Goal: Information Seeking & Learning: Learn about a topic

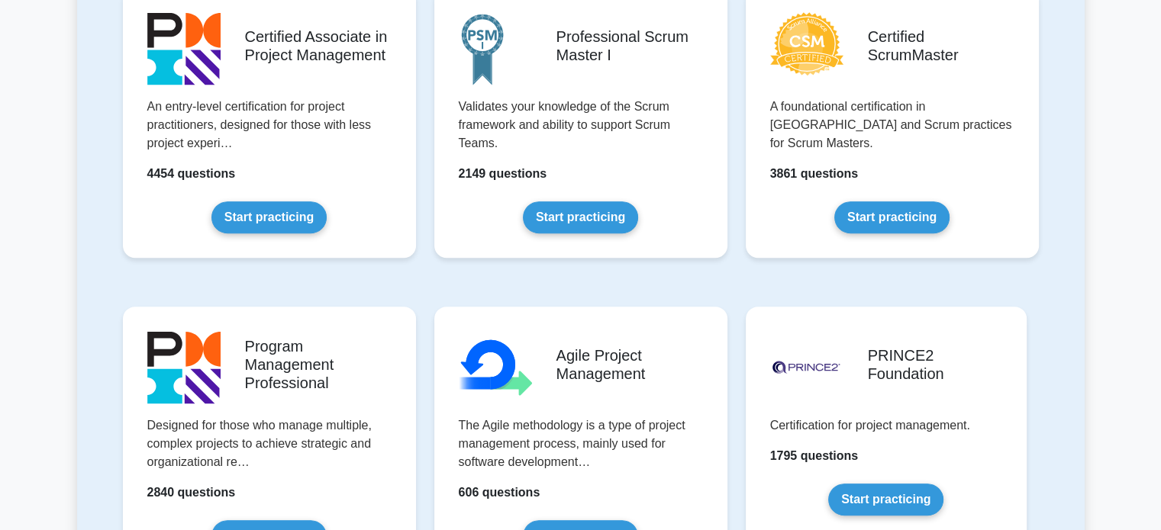
scroll to position [610, 0]
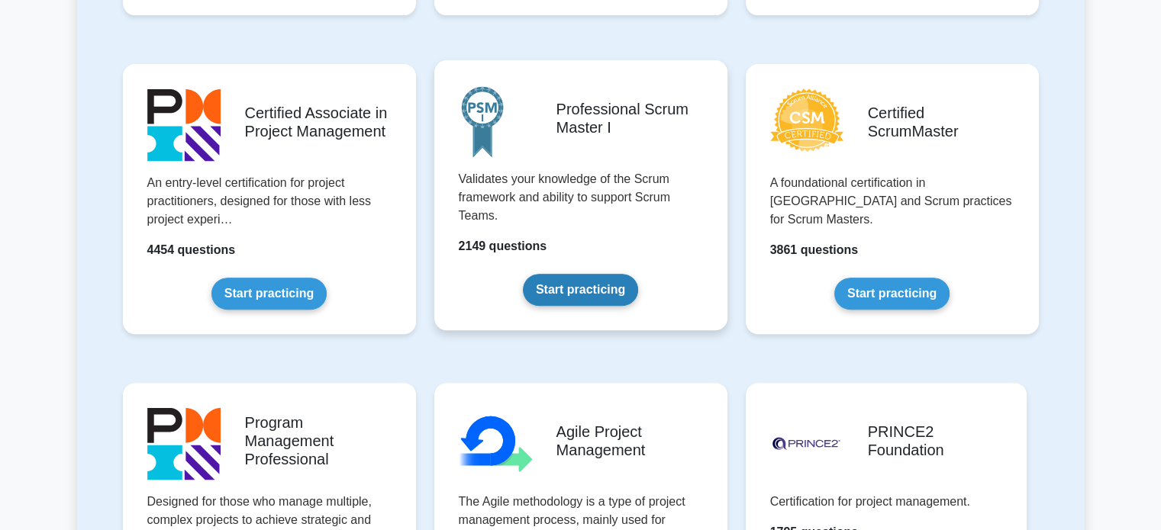
click at [558, 285] on link "Start practicing" at bounding box center [580, 290] width 115 height 32
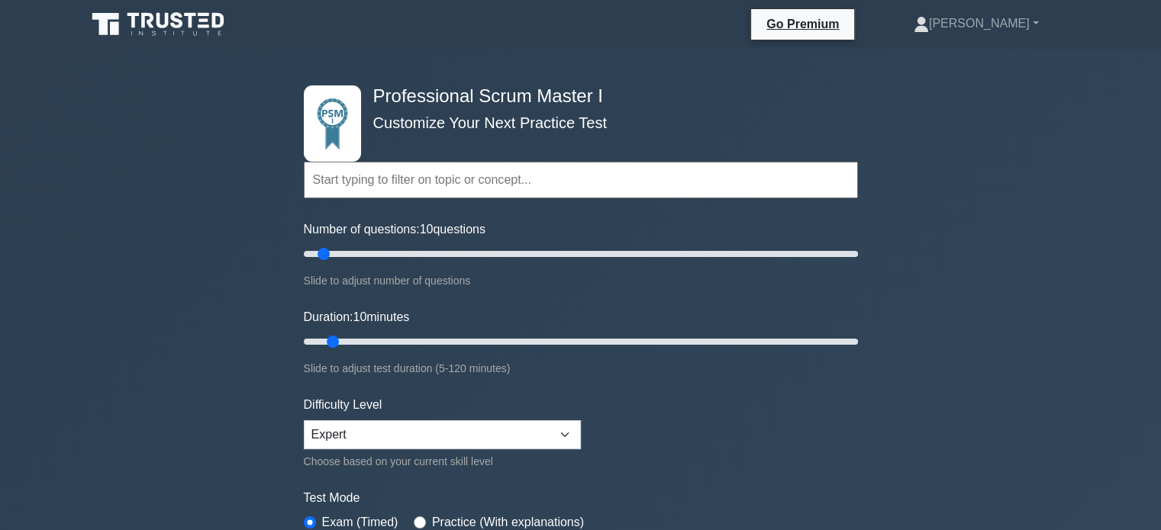
click at [437, 180] on input "text" at bounding box center [581, 180] width 554 height 37
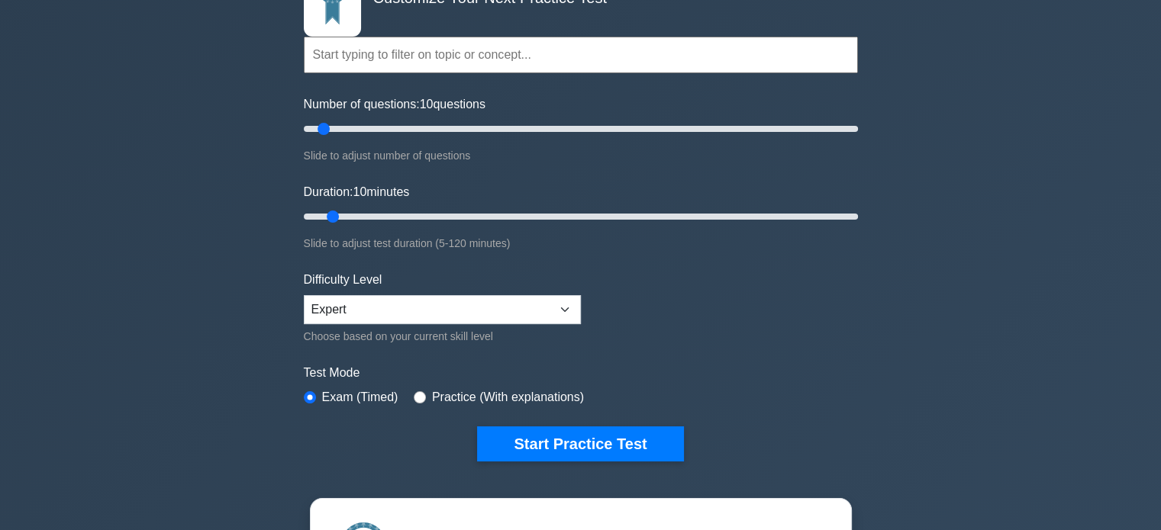
scroll to position [153, 0]
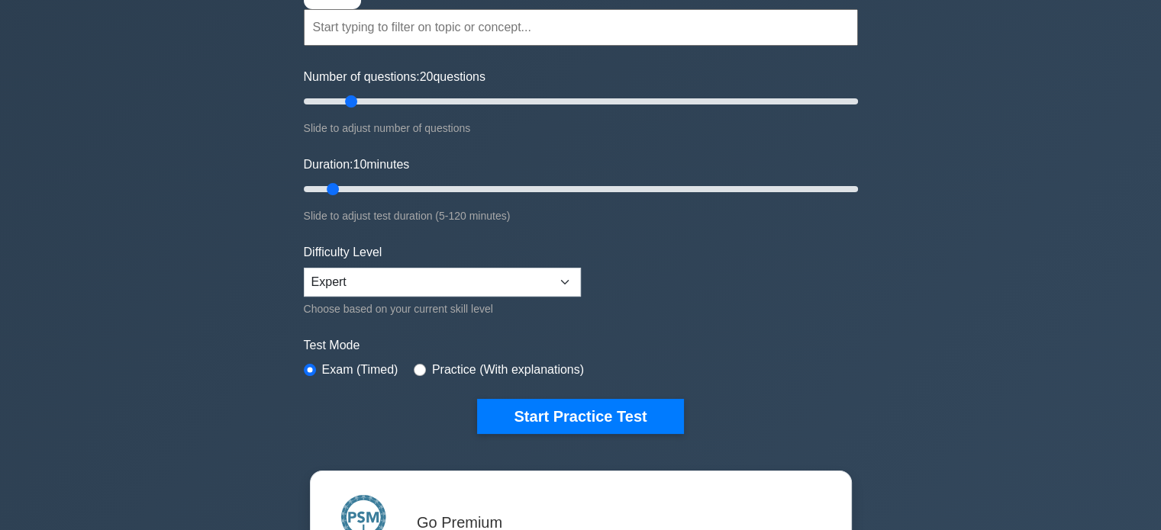
drag, startPoint x: 327, startPoint y: 98, endPoint x: 351, endPoint y: 100, distance: 24.5
type input "20"
click at [351, 100] on input "Number of questions: 20 questions" at bounding box center [581, 101] width 554 height 18
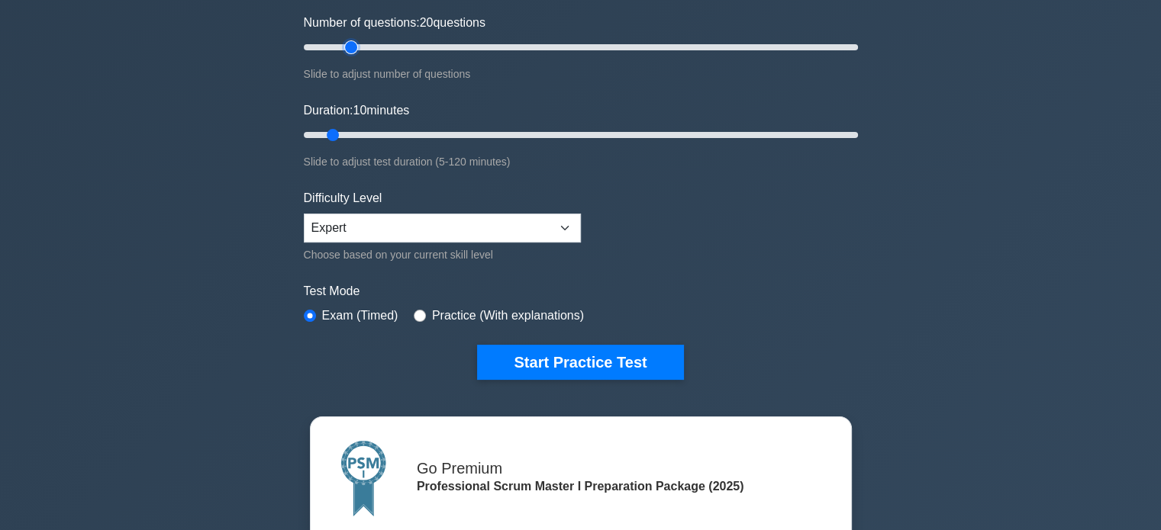
scroll to position [229, 0]
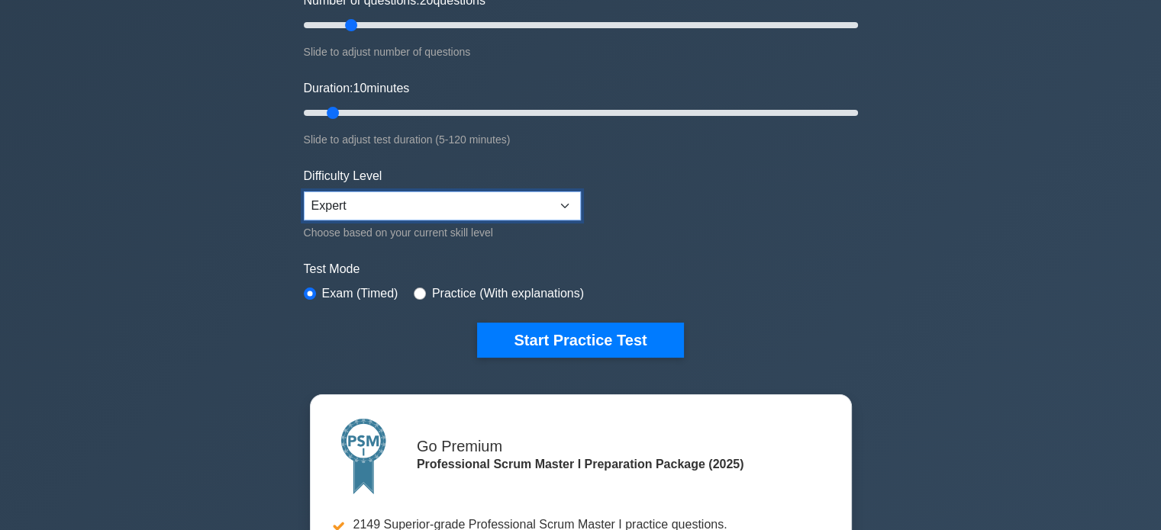
click at [473, 211] on select "Beginner Intermediate Expert" at bounding box center [442, 206] width 277 height 29
select select "intermediate"
click at [304, 192] on select "Beginner Intermediate Expert" at bounding box center [442, 206] width 277 height 29
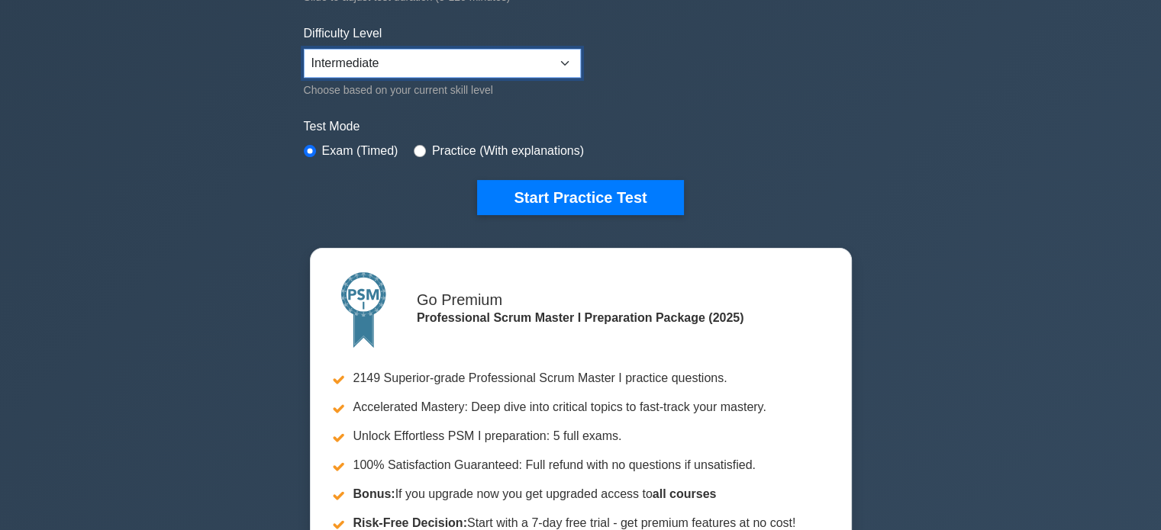
scroll to position [382, 0]
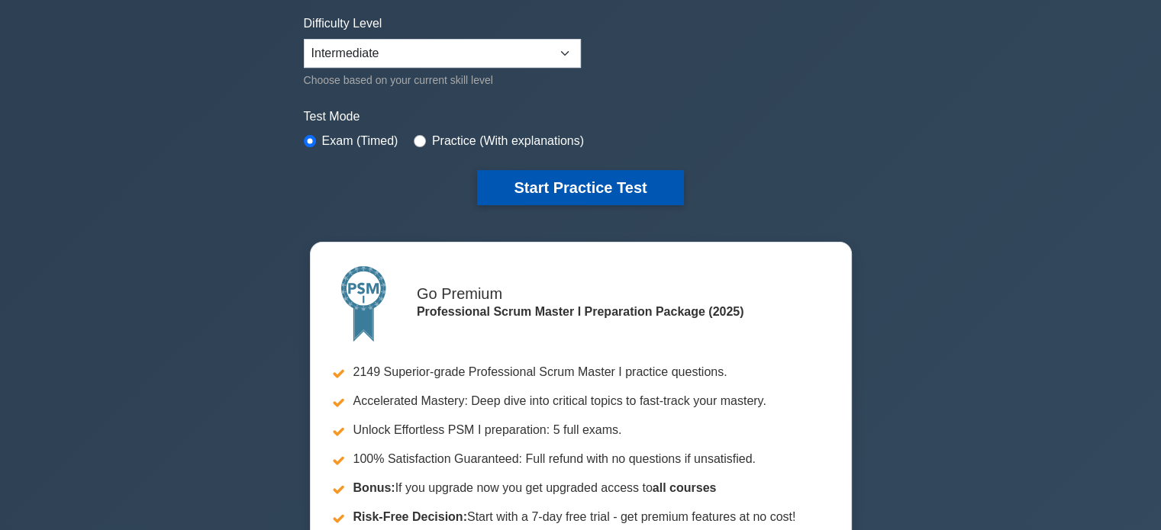
click at [547, 188] on button "Start Practice Test" at bounding box center [580, 187] width 206 height 35
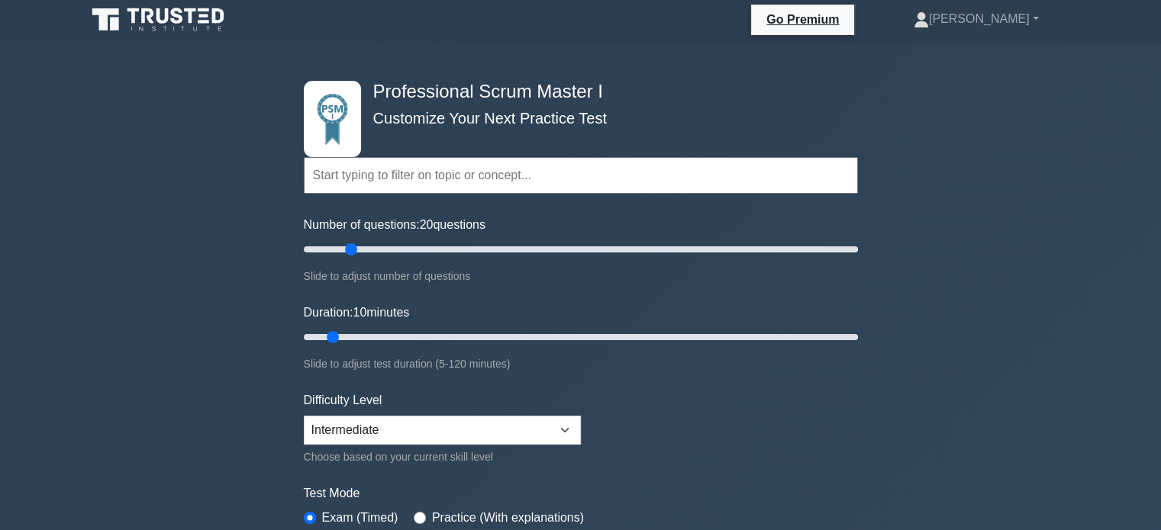
scroll to position [0, 0]
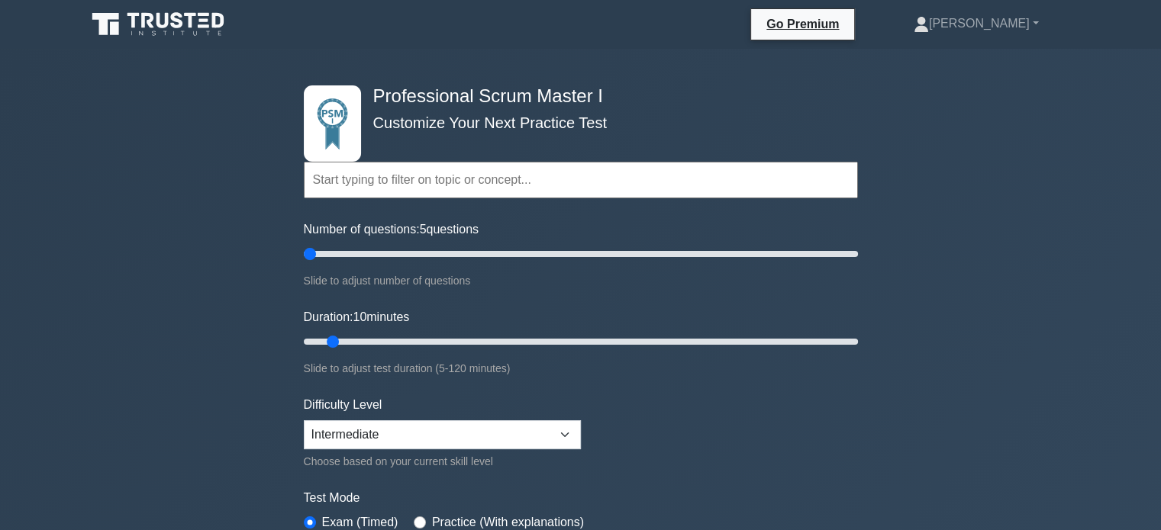
drag, startPoint x: 351, startPoint y: 250, endPoint x: 313, endPoint y: 250, distance: 38.2
type input "5"
click at [313, 250] on input "Number of questions: 5 questions" at bounding box center [581, 254] width 554 height 18
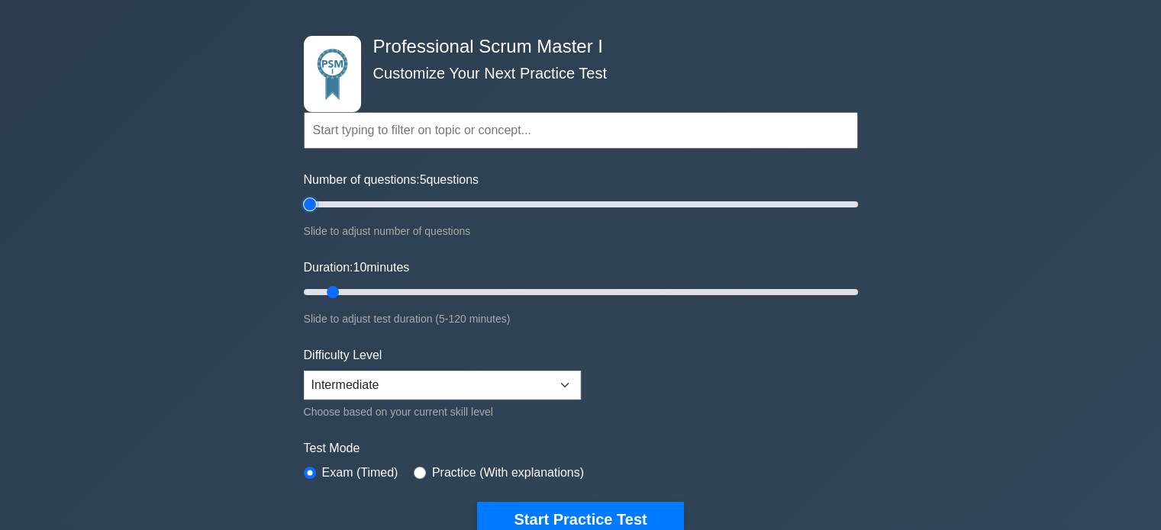
scroll to position [76, 0]
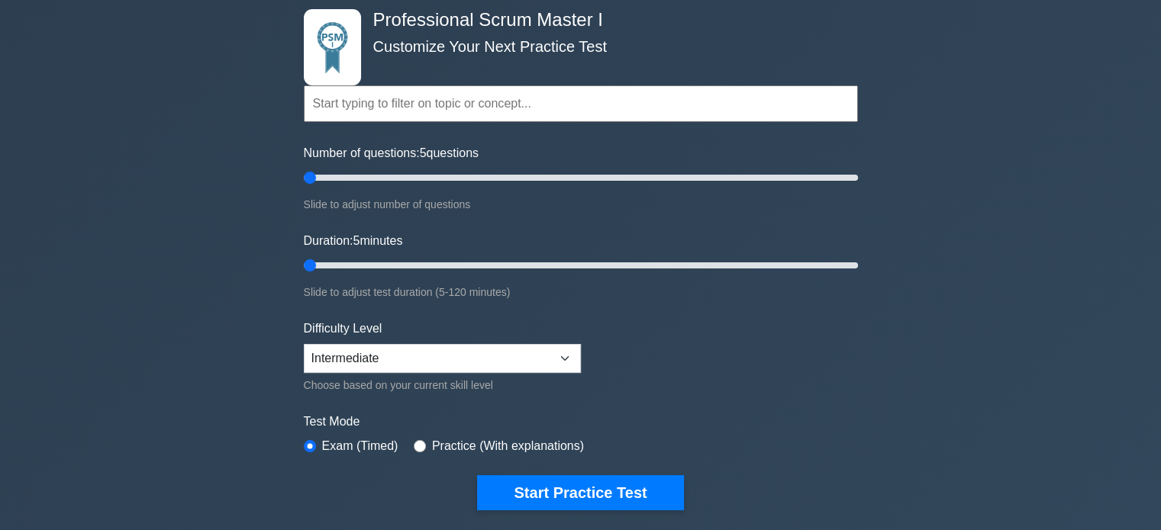
drag, startPoint x: 330, startPoint y: 260, endPoint x: 319, endPoint y: 262, distance: 11.5
type input "5"
click at [319, 262] on input "Duration: 5 minutes" at bounding box center [581, 265] width 554 height 18
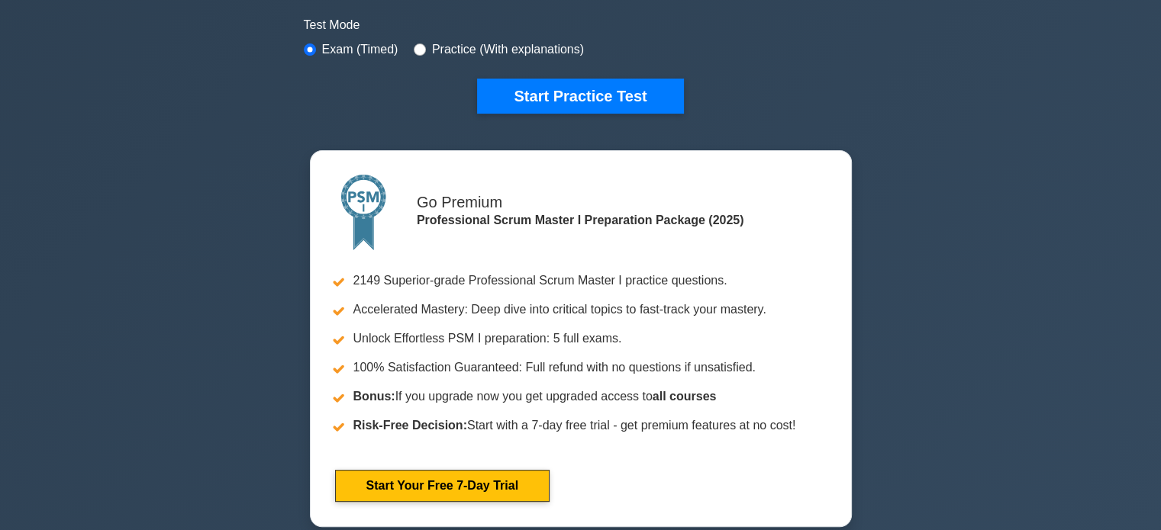
scroll to position [458, 0]
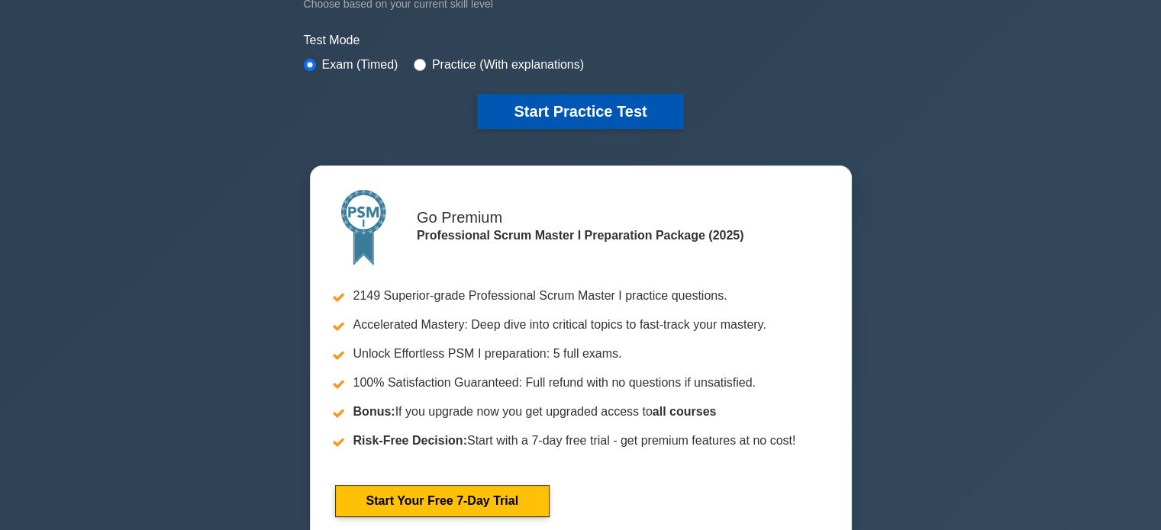
click at [568, 114] on button "Start Practice Test" at bounding box center [580, 111] width 206 height 35
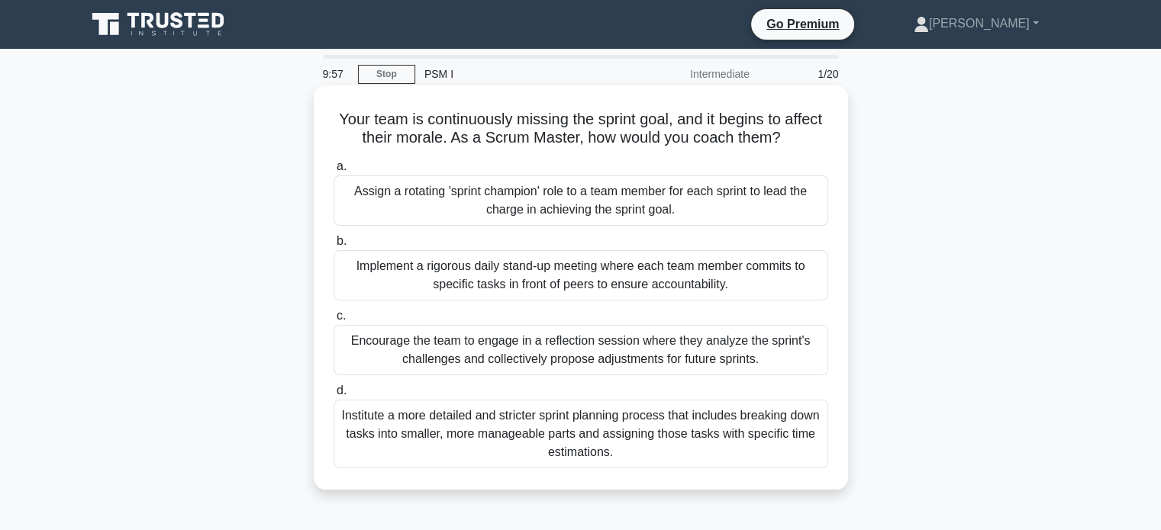
click at [391, 208] on div "Assign a rotating 'sprint champion' role to a team member for each sprint to le…" at bounding box center [580, 201] width 495 height 50
click at [333, 172] on input "a. Assign a rotating 'sprint champion' role to a team member for each sprint to…" at bounding box center [333, 167] width 0 height 10
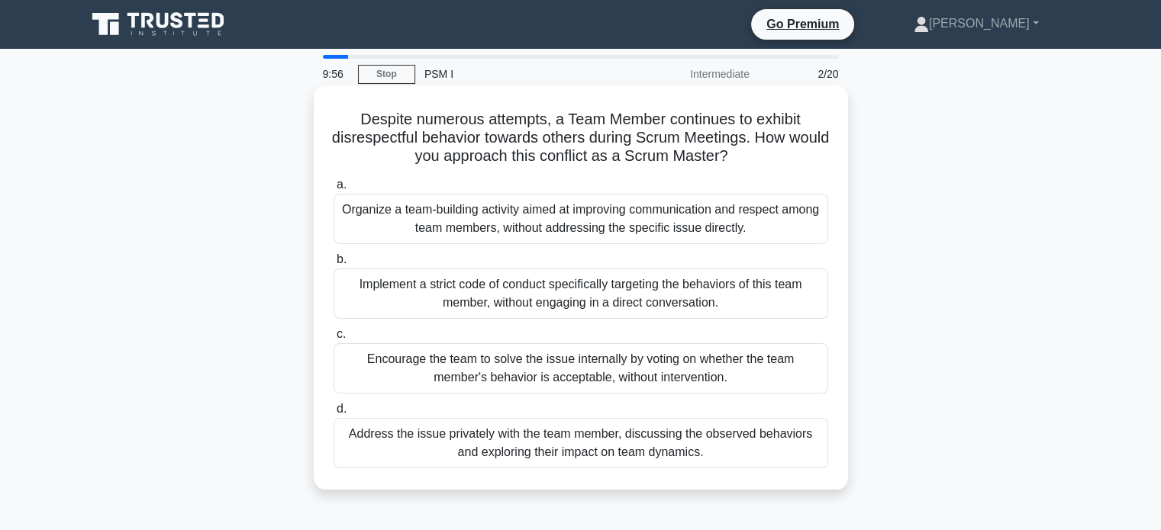
click at [372, 217] on div "Organize a team-building activity aimed at improving communication and respect …" at bounding box center [580, 219] width 495 height 50
click at [333, 190] on input "a. Organize a team-building activity aimed at improving communication and respe…" at bounding box center [333, 185] width 0 height 10
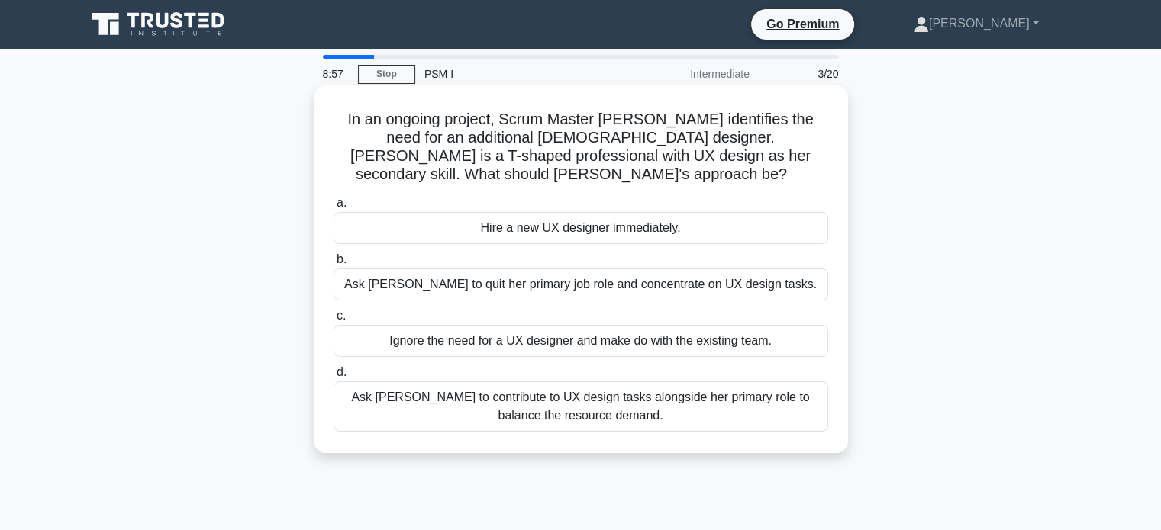
click at [375, 387] on div "Ask Rebecca to contribute to UX design tasks alongside her primary role to bala…" at bounding box center [580, 407] width 495 height 50
click at [333, 378] on input "d. Ask Rebecca to contribute to UX design tasks alongside her primary role to b…" at bounding box center [333, 373] width 0 height 10
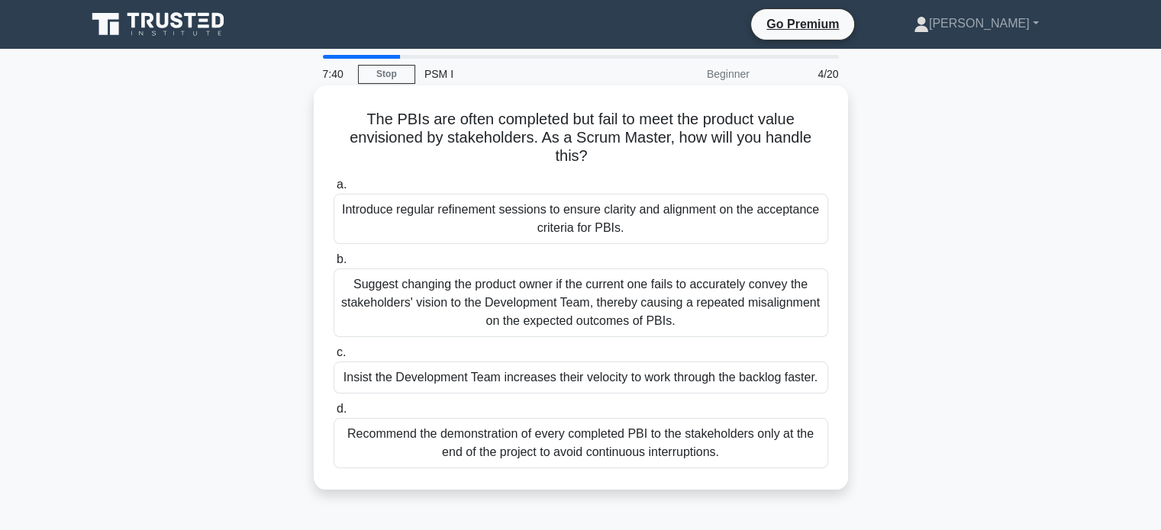
click at [395, 228] on div "Introduce regular refinement sessions to ensure clarity and alignment on the ac…" at bounding box center [580, 219] width 495 height 50
click at [333, 190] on input "a. Introduce regular refinement sessions to ensure clarity and alignment on the…" at bounding box center [333, 185] width 0 height 10
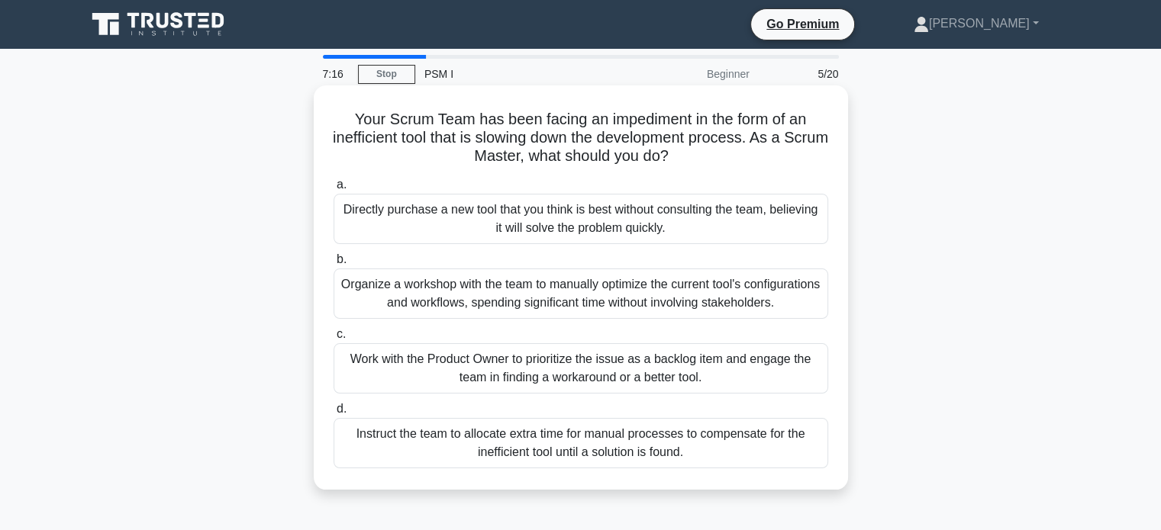
click at [409, 358] on div "Work with the Product Owner to prioritize the issue as a backlog item and engag…" at bounding box center [580, 368] width 495 height 50
click at [333, 340] on input "c. Work with the Product Owner to prioritize the issue as a backlog item and en…" at bounding box center [333, 335] width 0 height 10
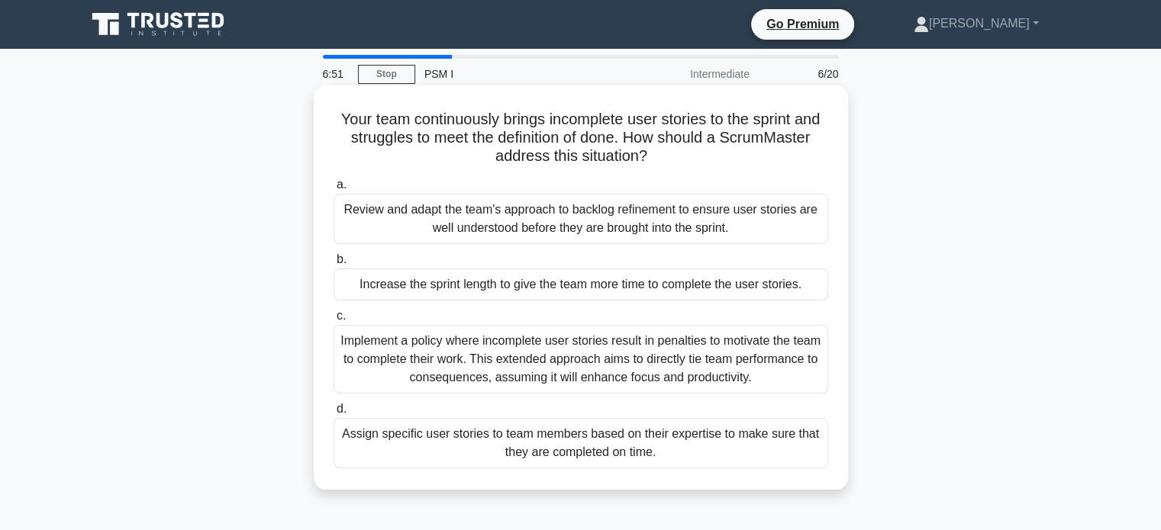
click at [362, 220] on div "Review and adapt the team's approach to backlog refinement to ensure user stori…" at bounding box center [580, 219] width 495 height 50
click at [333, 190] on input "a. Review and adapt the team's approach to backlog refinement to ensure user st…" at bounding box center [333, 185] width 0 height 10
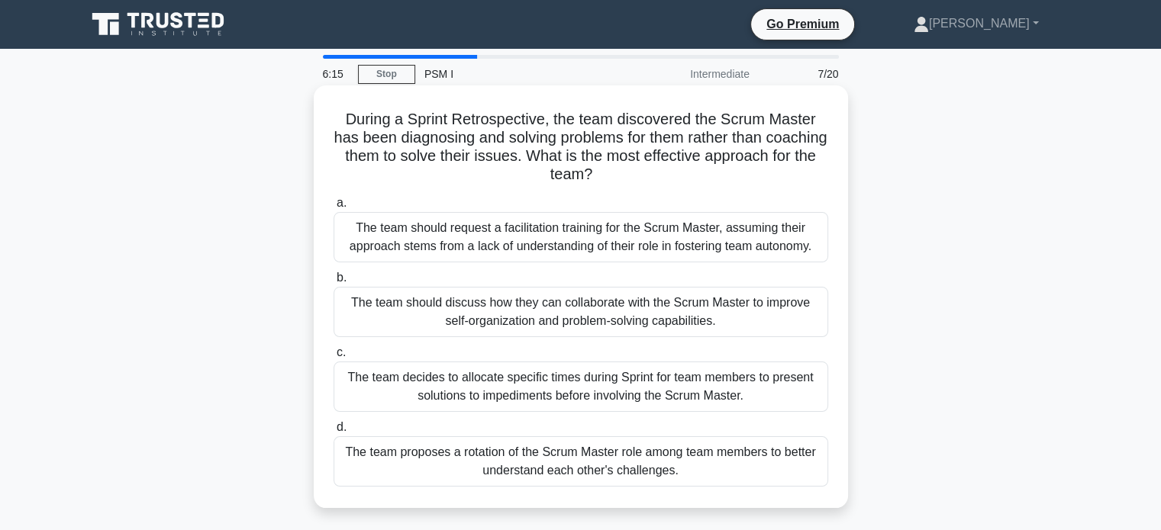
click at [362, 318] on div "The team should discuss how they can collaborate with the Scrum Master to impro…" at bounding box center [580, 312] width 495 height 50
click at [333, 283] on input "b. The team should discuss how they can collaborate with the Scrum Master to im…" at bounding box center [333, 278] width 0 height 10
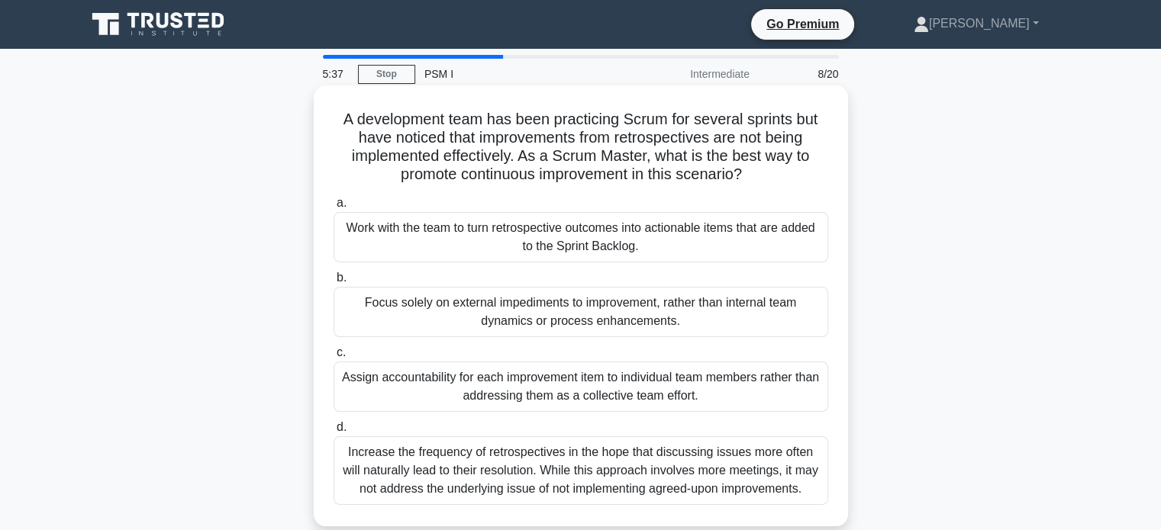
click at [391, 245] on div "Work with the team to turn retrospective outcomes into actionable items that ar…" at bounding box center [580, 237] width 495 height 50
click at [333, 208] on input "a. Work with the team to turn retrospective outcomes into actionable items that…" at bounding box center [333, 203] width 0 height 10
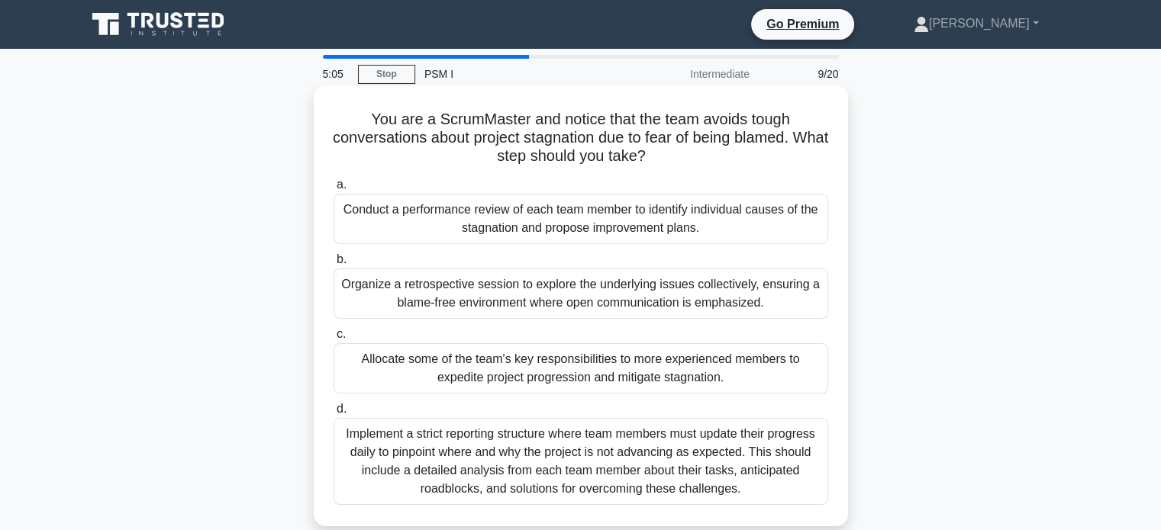
click at [391, 294] on div "Organize a retrospective session to explore the underlying issues collectively,…" at bounding box center [580, 294] width 495 height 50
click at [333, 265] on input "b. Organize a retrospective session to explore the underlying issues collective…" at bounding box center [333, 260] width 0 height 10
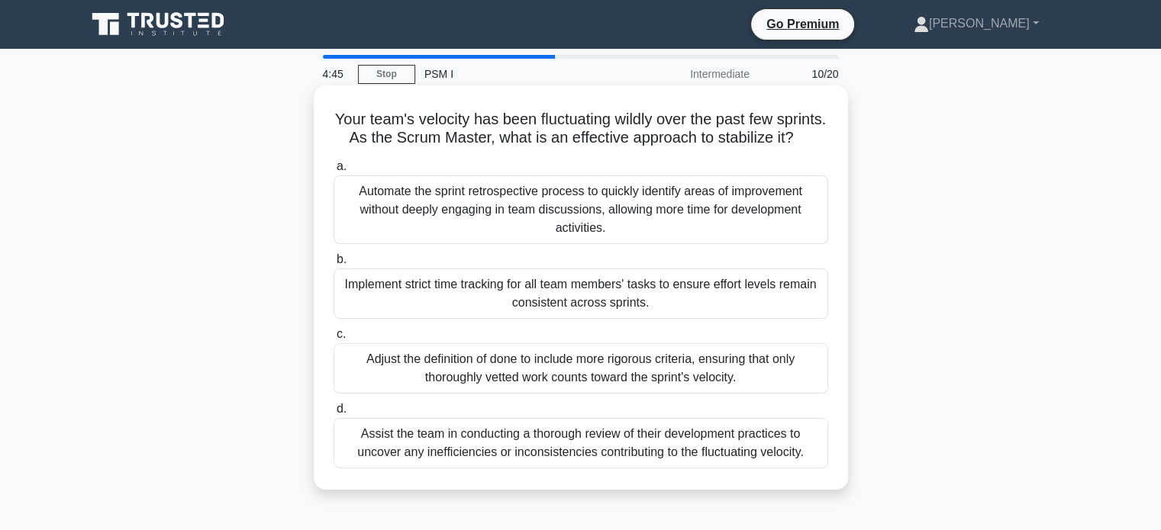
click at [417, 459] on div "Assist the team in conducting a thorough review of their development practices …" at bounding box center [580, 443] width 495 height 50
click at [333, 414] on input "d. Assist the team in conducting a thorough review of their development practic…" at bounding box center [333, 409] width 0 height 10
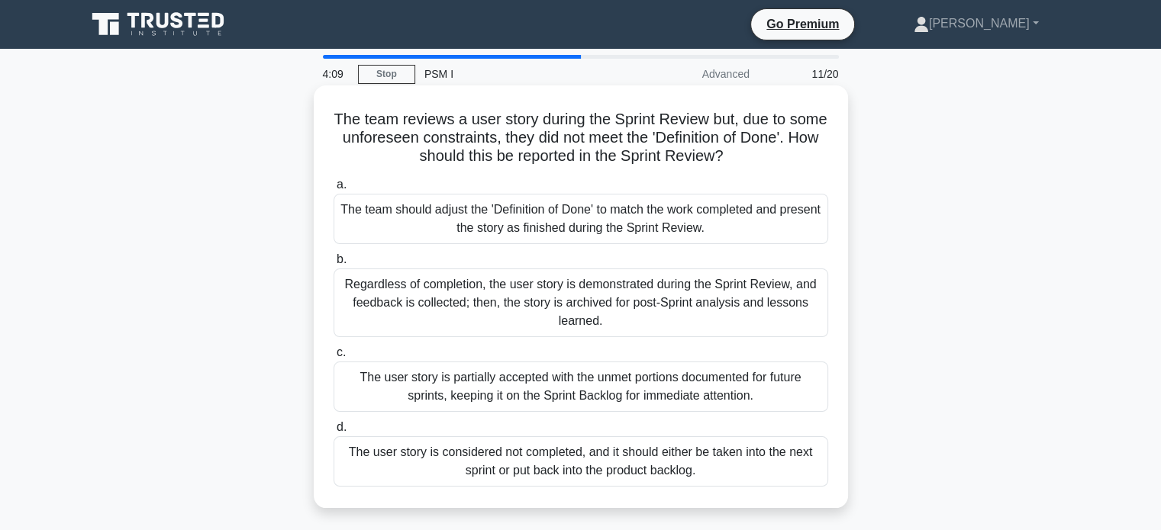
click at [388, 458] on div "The user story is considered not completed, and it should either be taken into …" at bounding box center [580, 462] width 495 height 50
click at [333, 433] on input "d. The user story is considered not completed, and it should either be taken in…" at bounding box center [333, 428] width 0 height 10
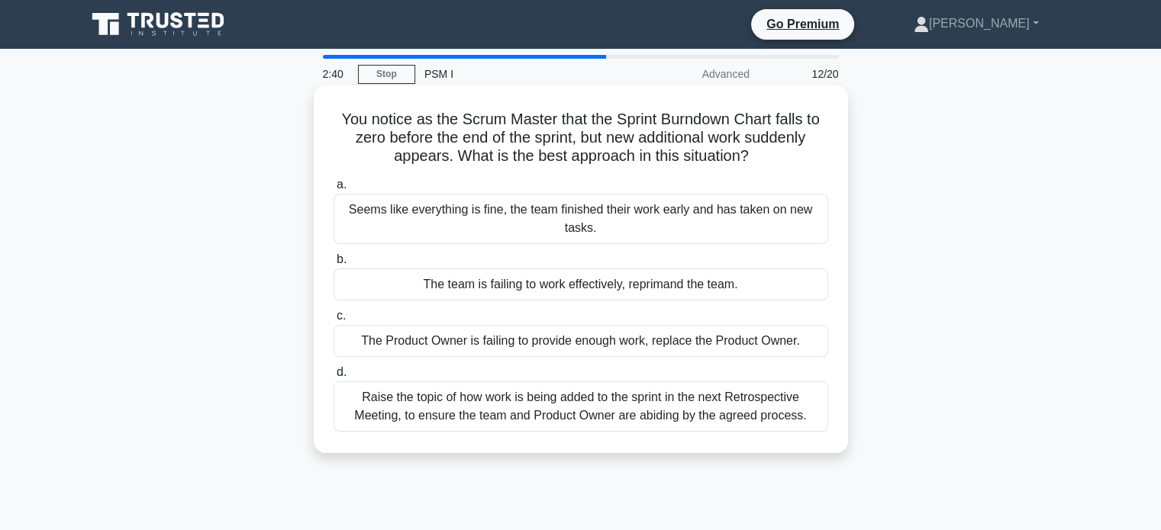
click at [472, 415] on div "Raise the topic of how work is being added to the sprint in the next Retrospect…" at bounding box center [580, 407] width 495 height 50
click at [333, 378] on input "d. Raise the topic of how work is being added to the sprint in the next Retrosp…" at bounding box center [333, 373] width 0 height 10
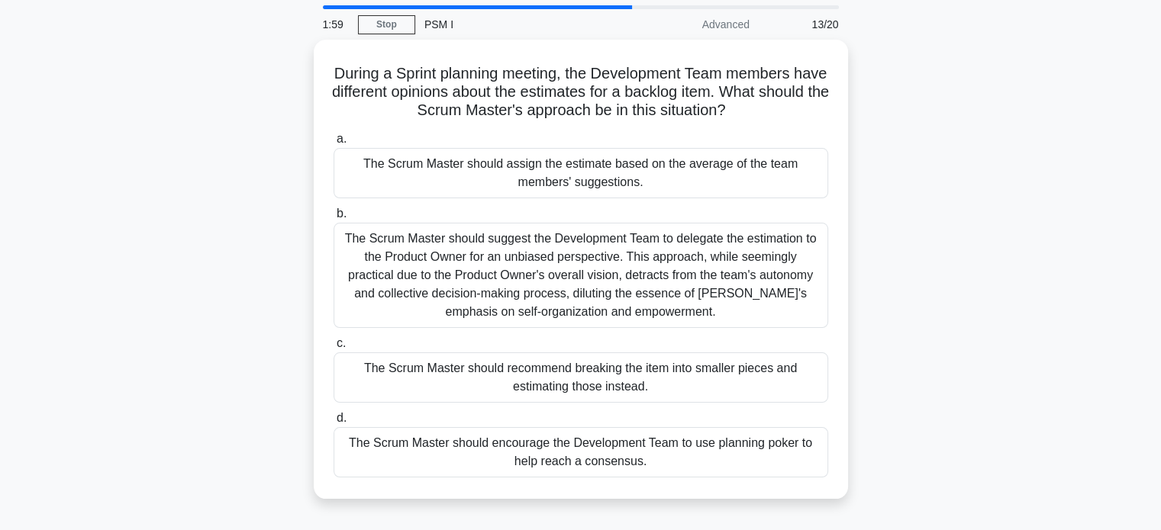
scroll to position [76, 0]
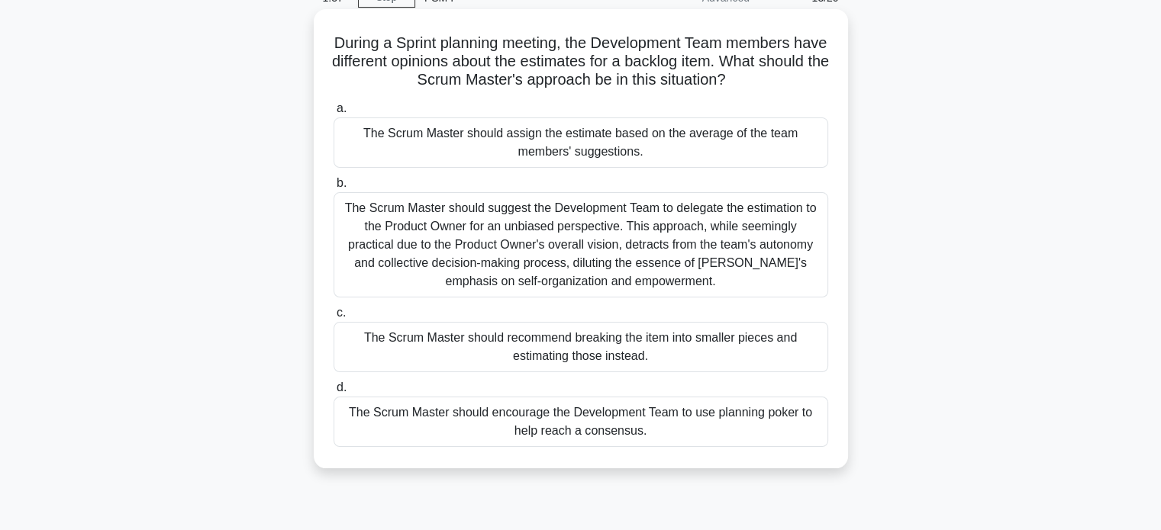
click at [492, 421] on div "The Scrum Master should encourage the Development Team to use planning poker to…" at bounding box center [580, 422] width 495 height 50
click at [333, 393] on input "d. The Scrum Master should encourage the Development Team to use planning poker…" at bounding box center [333, 388] width 0 height 10
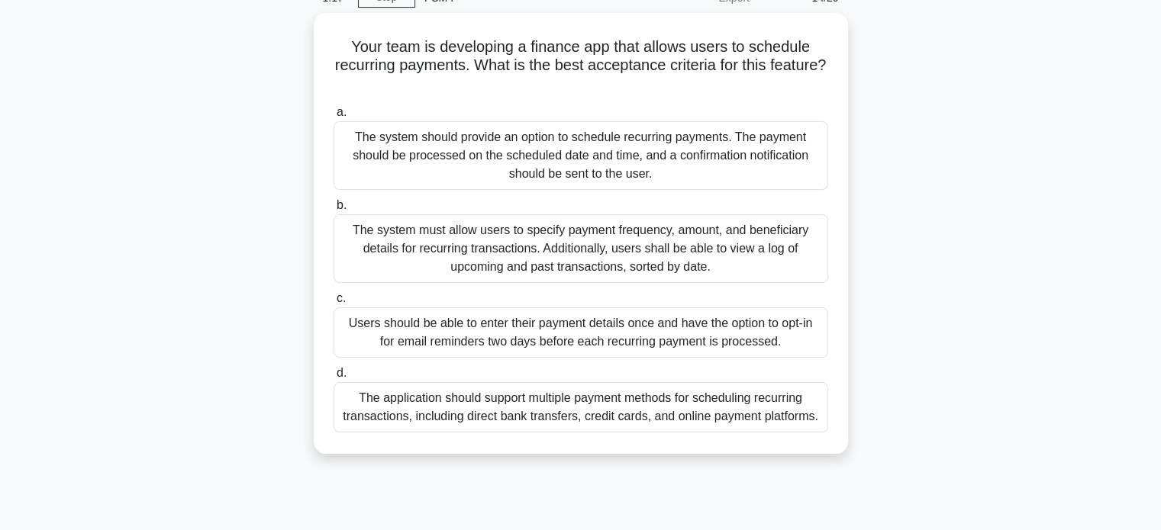
scroll to position [0, 0]
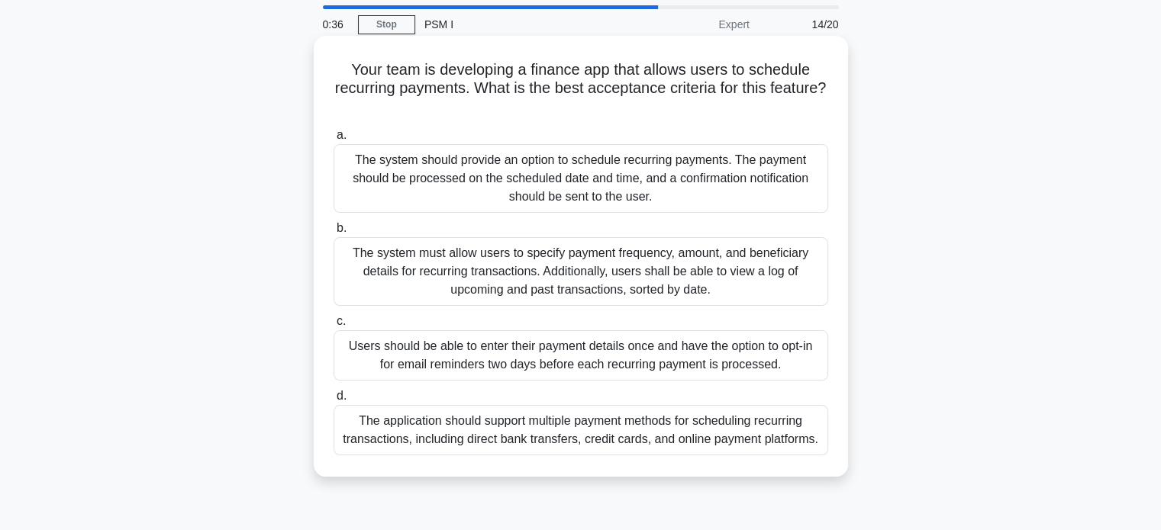
scroll to position [76, 0]
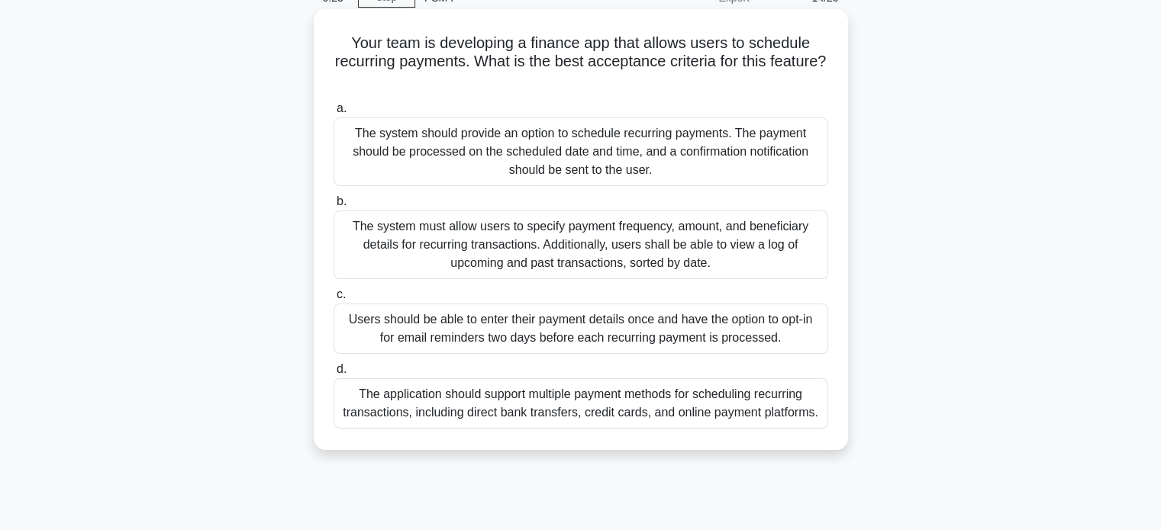
click at [504, 162] on div "The system should provide an option to schedule recurring payments. The payment…" at bounding box center [580, 152] width 495 height 69
click at [333, 114] on input "a. The system should provide an option to schedule recurring payments. The paym…" at bounding box center [333, 109] width 0 height 10
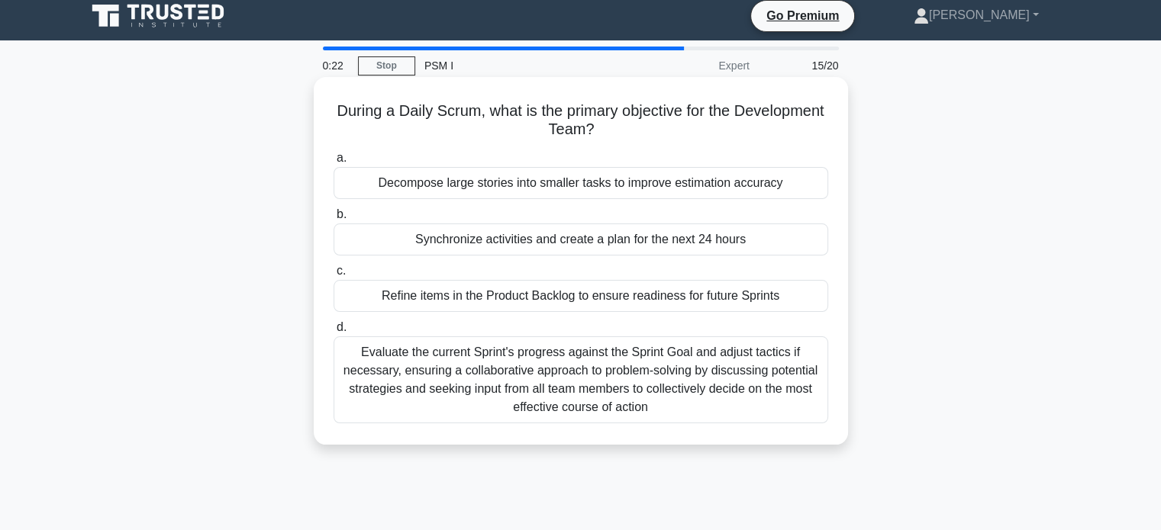
scroll to position [0, 0]
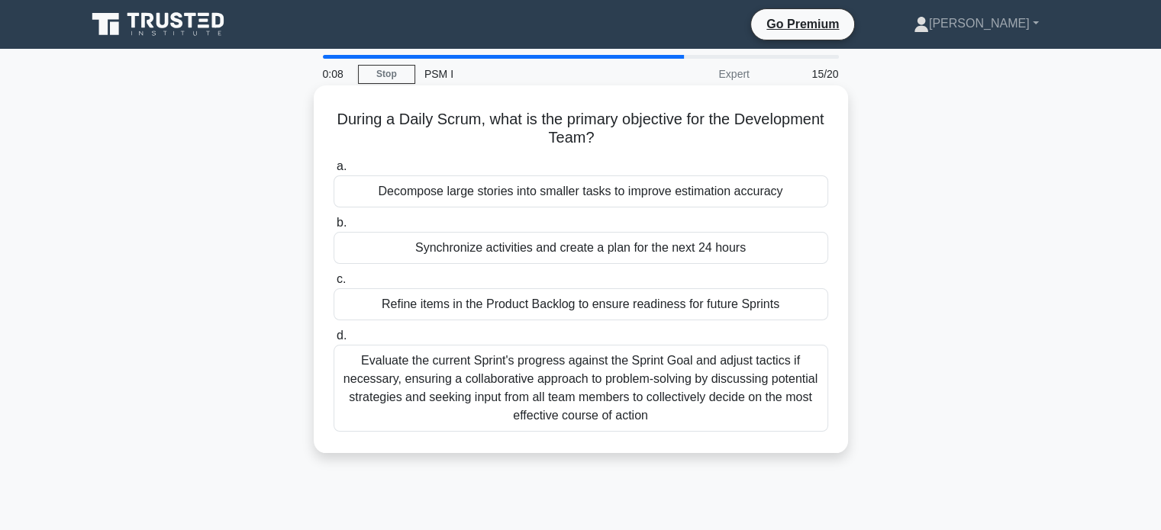
click at [543, 248] on div "Synchronize activities and create a plan for the next 24 hours" at bounding box center [580, 248] width 495 height 32
click at [333, 228] on input "b. Synchronize activities and create a plan for the next 24 hours" at bounding box center [333, 223] width 0 height 10
